Goal: Transaction & Acquisition: Purchase product/service

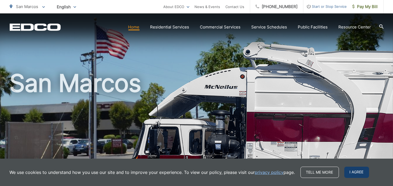
click at [358, 173] on span "I agree" at bounding box center [356, 172] width 25 height 11
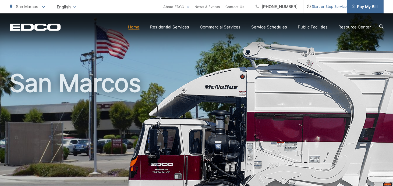
click at [367, 6] on span "Pay My Bill" at bounding box center [365, 6] width 26 height 6
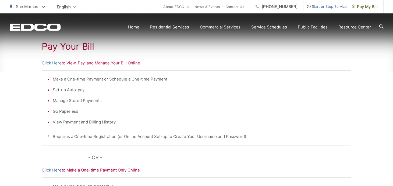
scroll to position [100, 0]
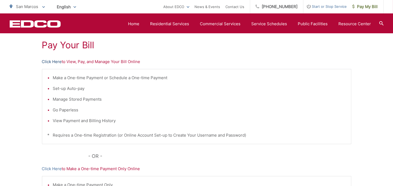
click at [45, 62] on link "Click Here" at bounding box center [52, 62] width 20 height 6
click at [53, 61] on link "Click Here" at bounding box center [52, 62] width 20 height 6
